Goal: Transaction & Acquisition: Purchase product/service

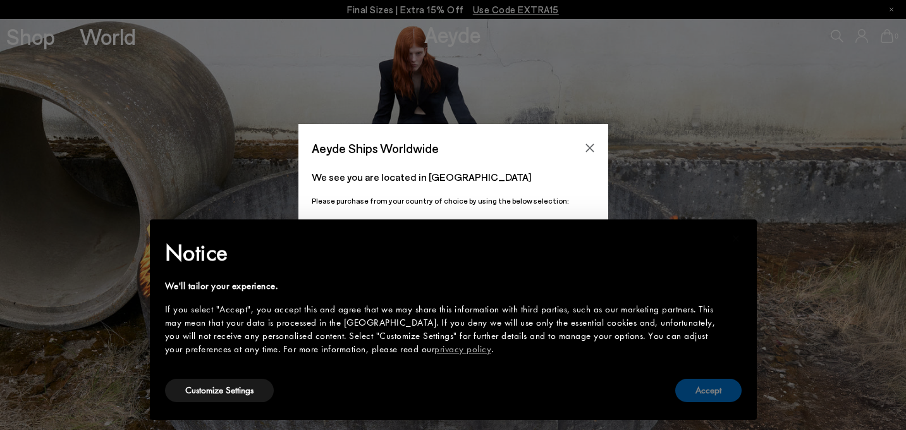
click at [720, 393] on button "Accept" at bounding box center [708, 390] width 66 height 23
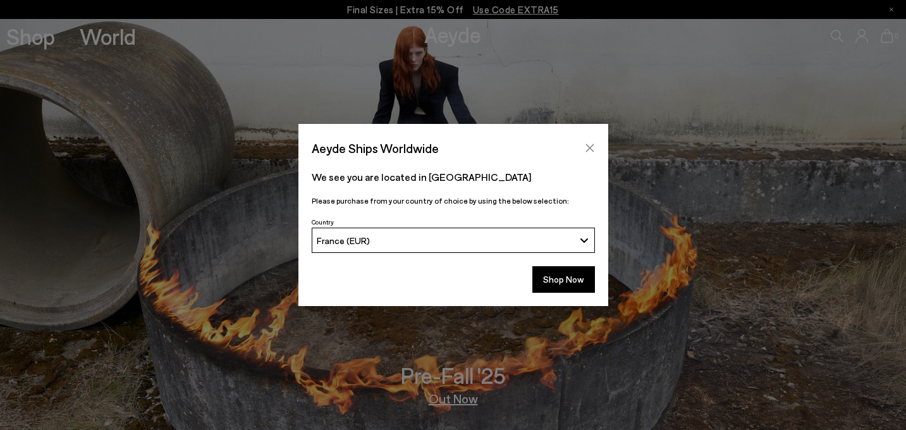
click at [589, 146] on icon "Close" at bounding box center [590, 148] width 10 height 10
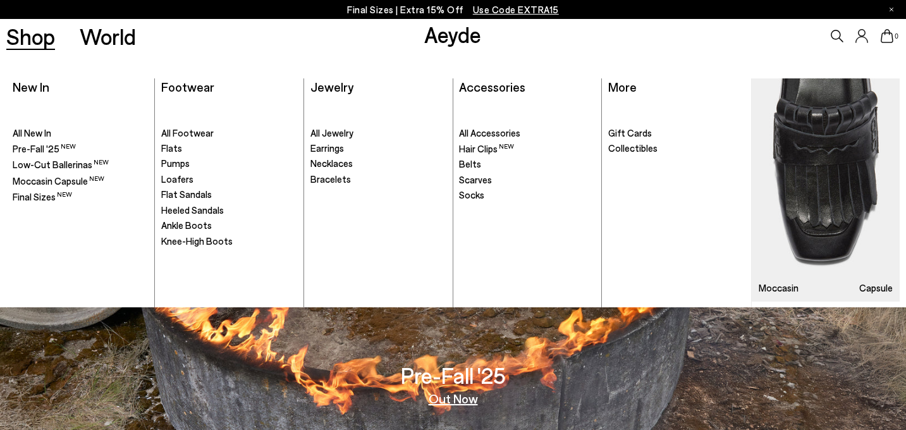
click at [44, 33] on link "Shop" at bounding box center [30, 36] width 49 height 22
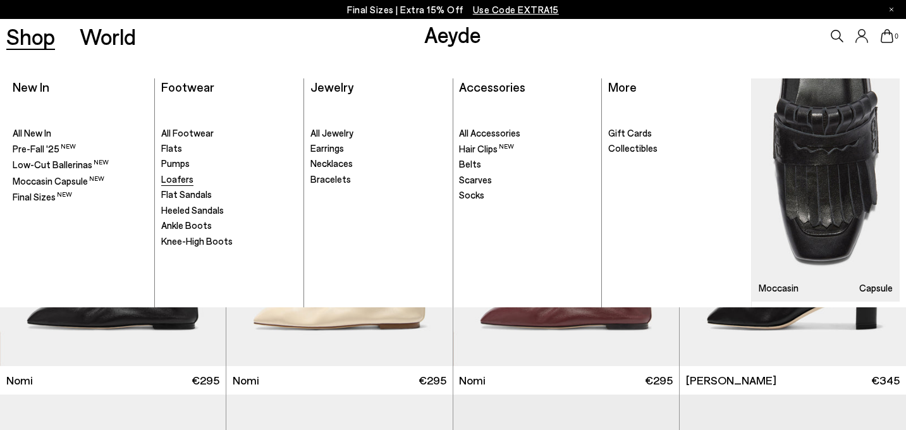
click at [180, 181] on span "Loafers" at bounding box center [177, 178] width 32 height 11
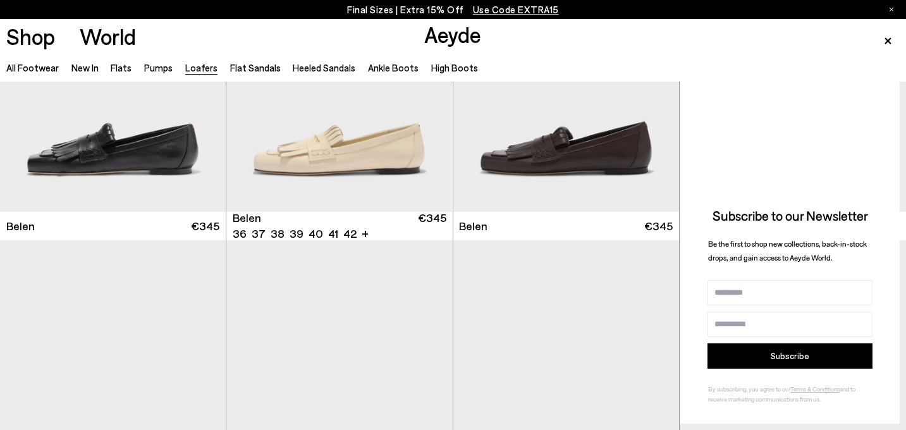
scroll to position [155, 0]
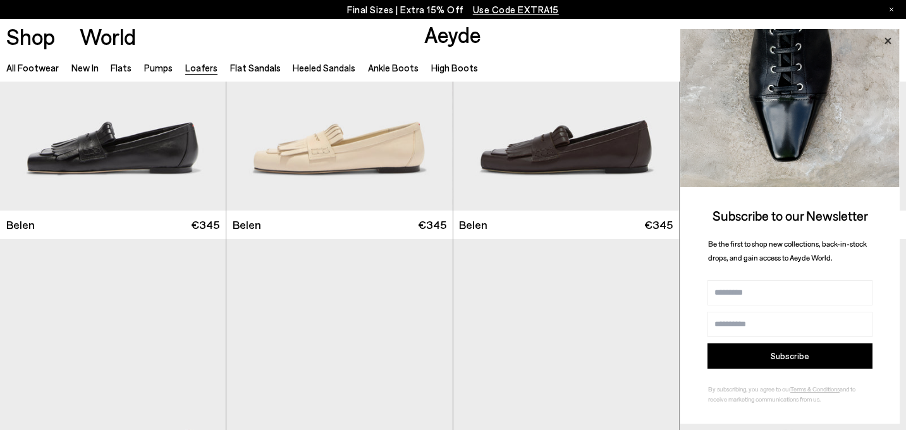
click at [885, 42] on icon at bounding box center [887, 40] width 6 height 6
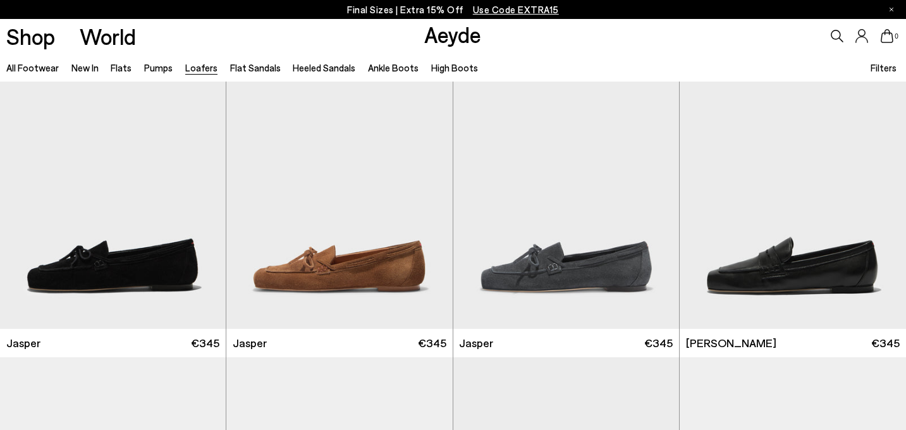
scroll to position [412, 0]
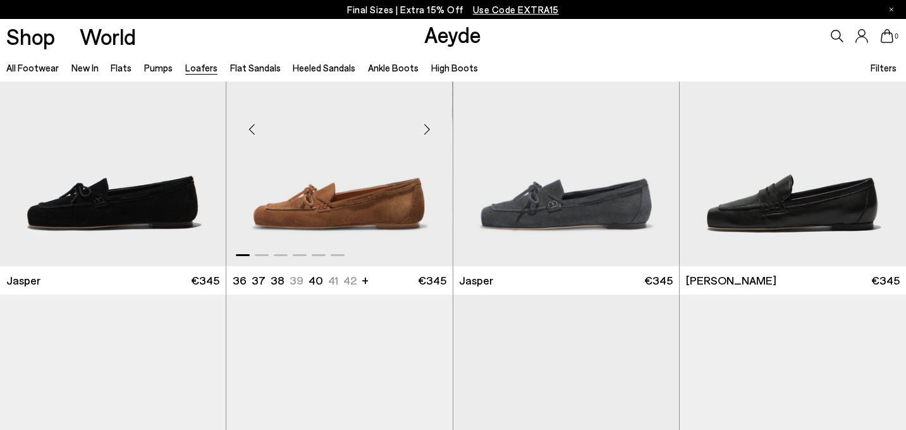
click at [427, 126] on div "Next slide" at bounding box center [427, 129] width 38 height 38
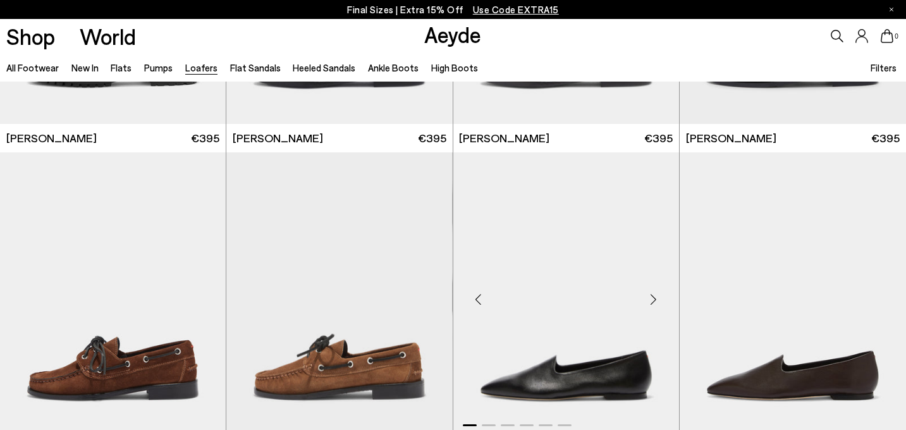
scroll to position [990, 0]
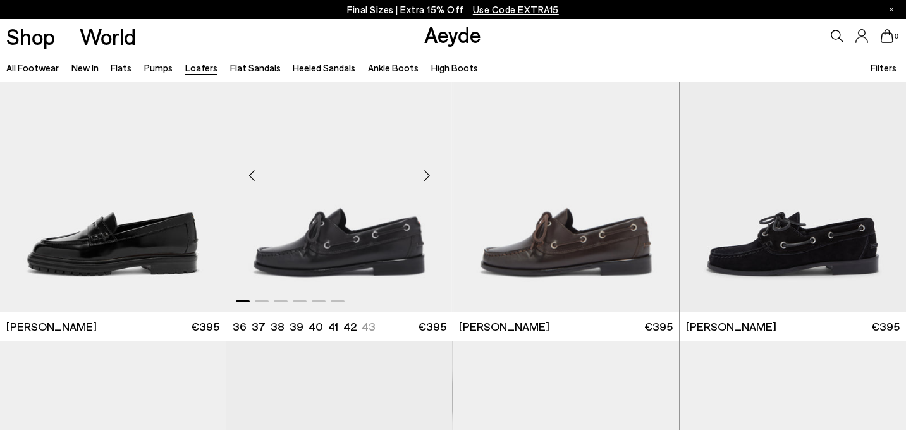
click at [397, 205] on img "1 / 6" at bounding box center [339, 170] width 226 height 284
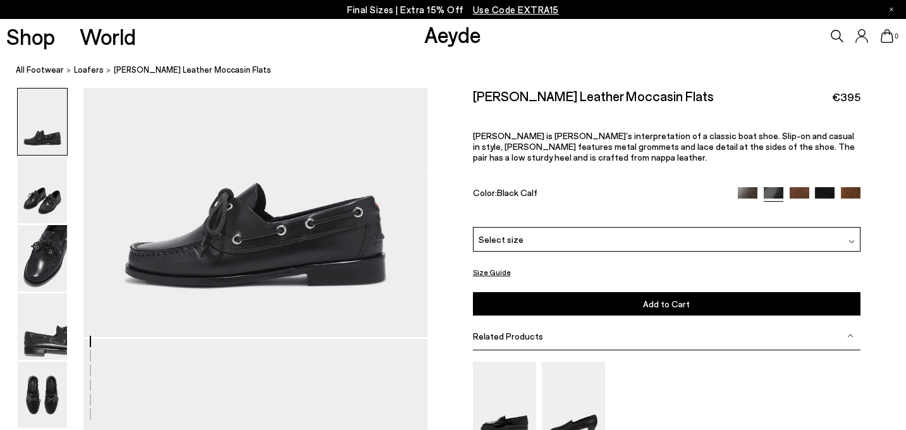
scroll to position [115, 0]
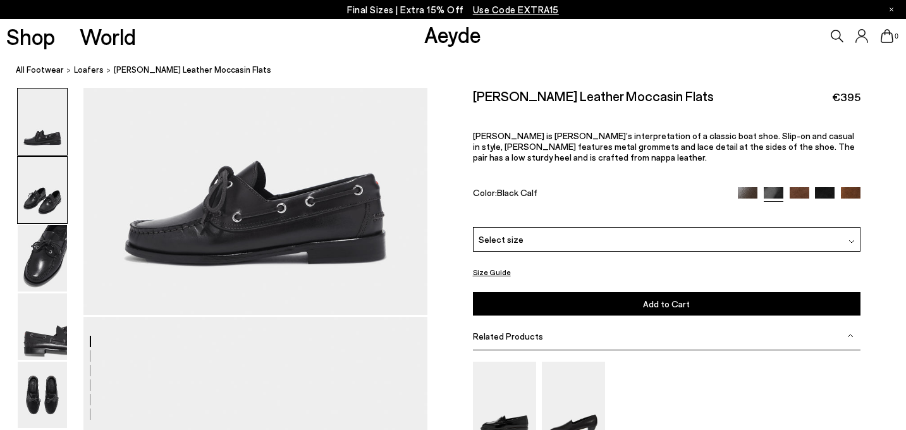
click at [47, 212] on img at bounding box center [42, 190] width 49 height 66
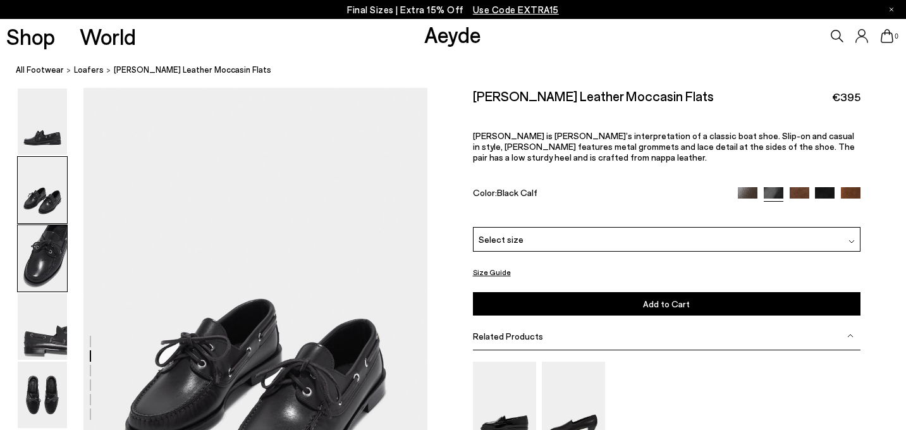
click at [46, 260] on img at bounding box center [42, 258] width 49 height 66
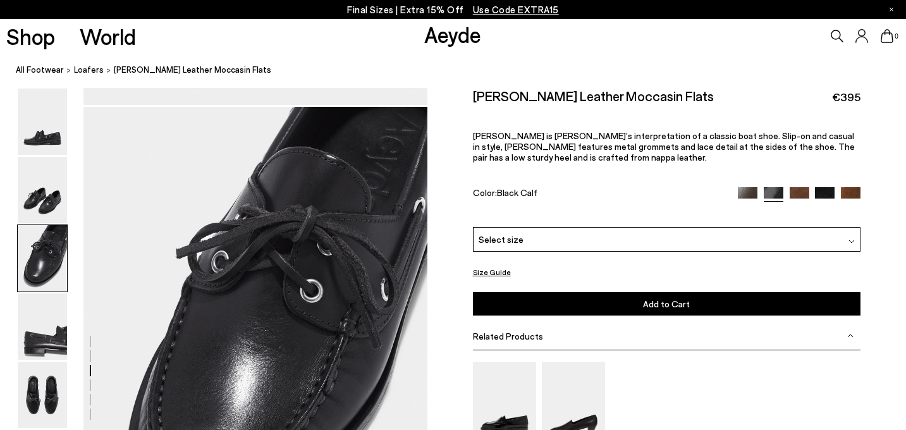
scroll to position [805, 0]
